Goal: Task Accomplishment & Management: Complete application form

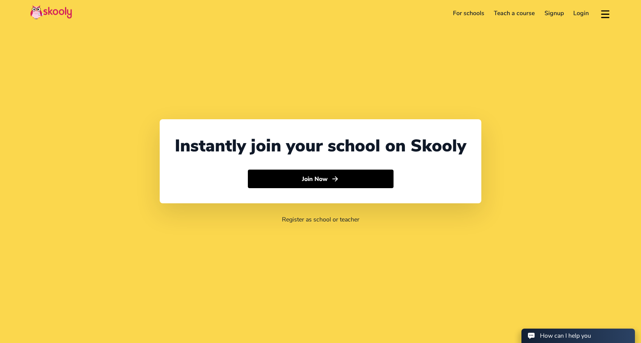
select select "65"
select select "[GEOGRAPHIC_DATA]"
select select "[GEOGRAPHIC_DATA]/[GEOGRAPHIC_DATA]"
click at [338, 184] on button "Join Now" at bounding box center [321, 178] width 146 height 19
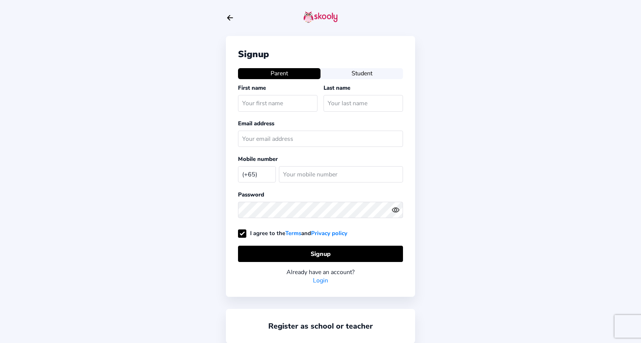
select select "SG"
click at [283, 104] on input "text" at bounding box center [277, 103] width 79 height 16
